Goal: Navigation & Orientation: Go to known website

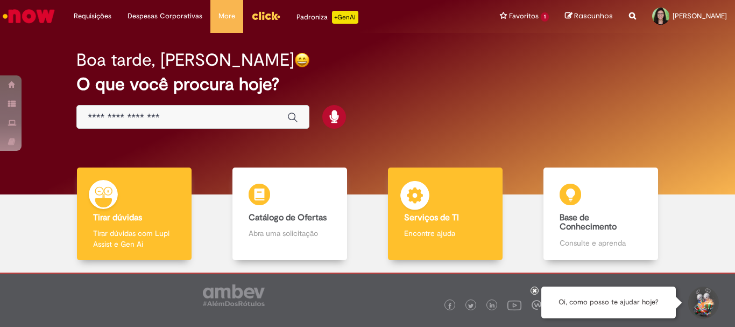
click at [431, 201] on div "Serviços de TI Serviços de TI Encontre ajuda" at bounding box center [445, 213] width 114 height 93
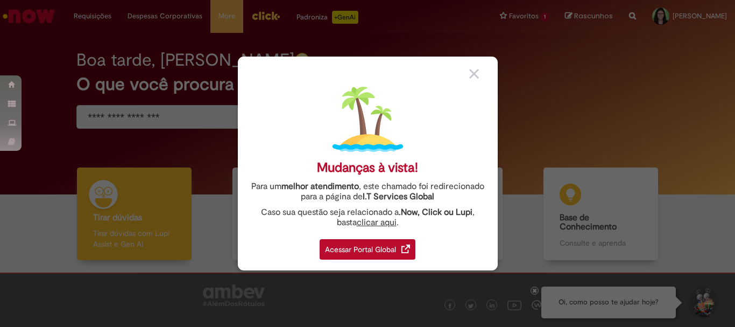
click at [344, 250] on div "Acessar Portal Global" at bounding box center [368, 249] width 96 height 20
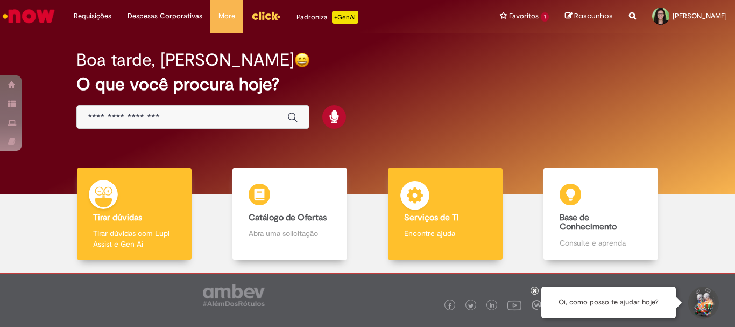
click at [468, 215] on h4 "Serviços de TI" at bounding box center [445, 218] width 82 height 10
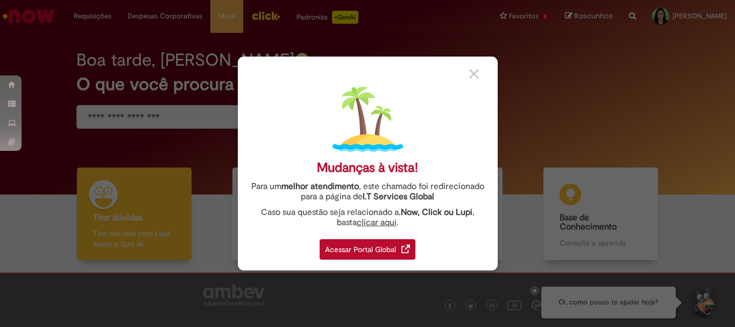
click at [353, 247] on div "Acessar Portal Global" at bounding box center [368, 249] width 96 height 20
